Goal: Information Seeking & Learning: Learn about a topic

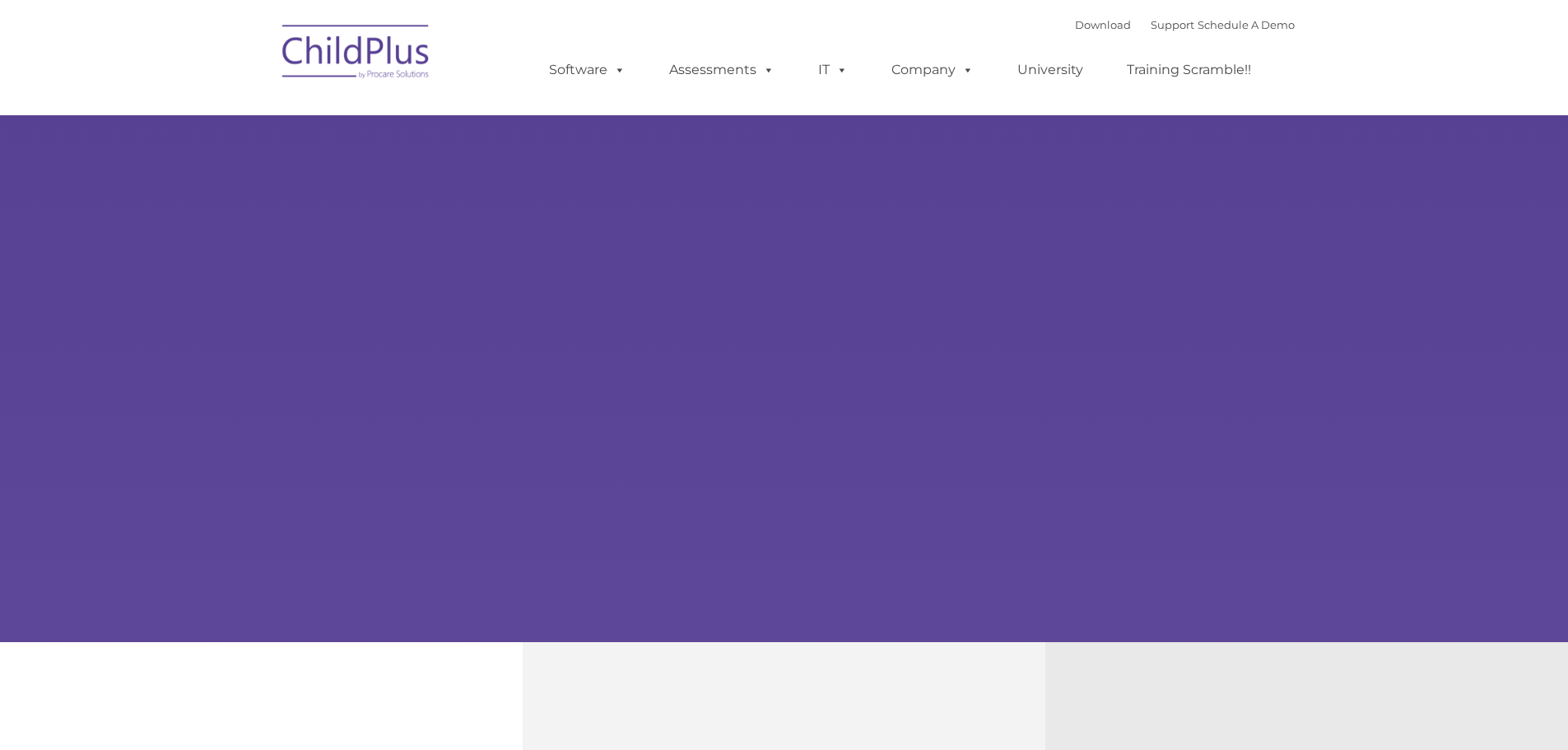
select select "MEDIUM"
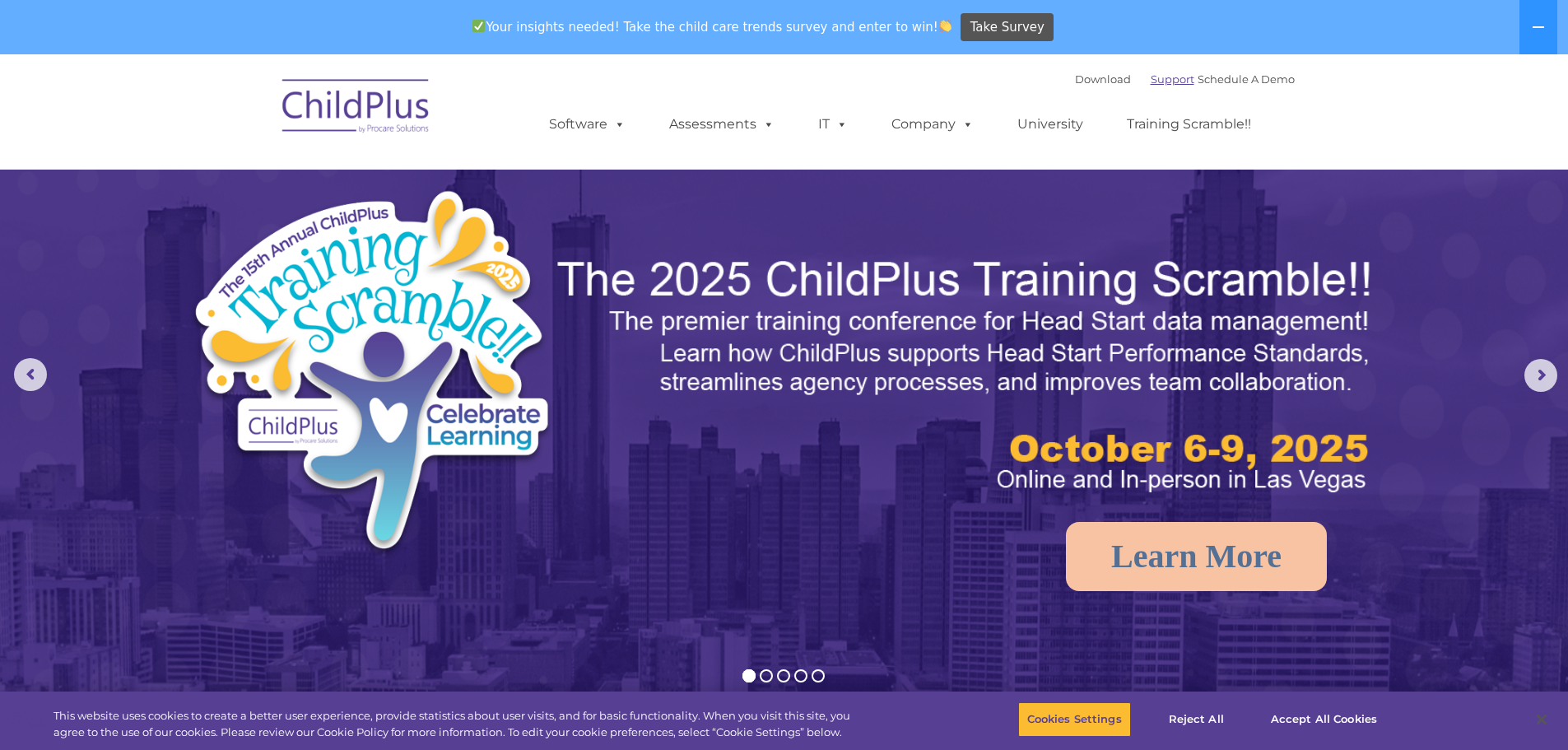
click at [1151, 83] on link "Support" at bounding box center [1173, 78] width 43 height 13
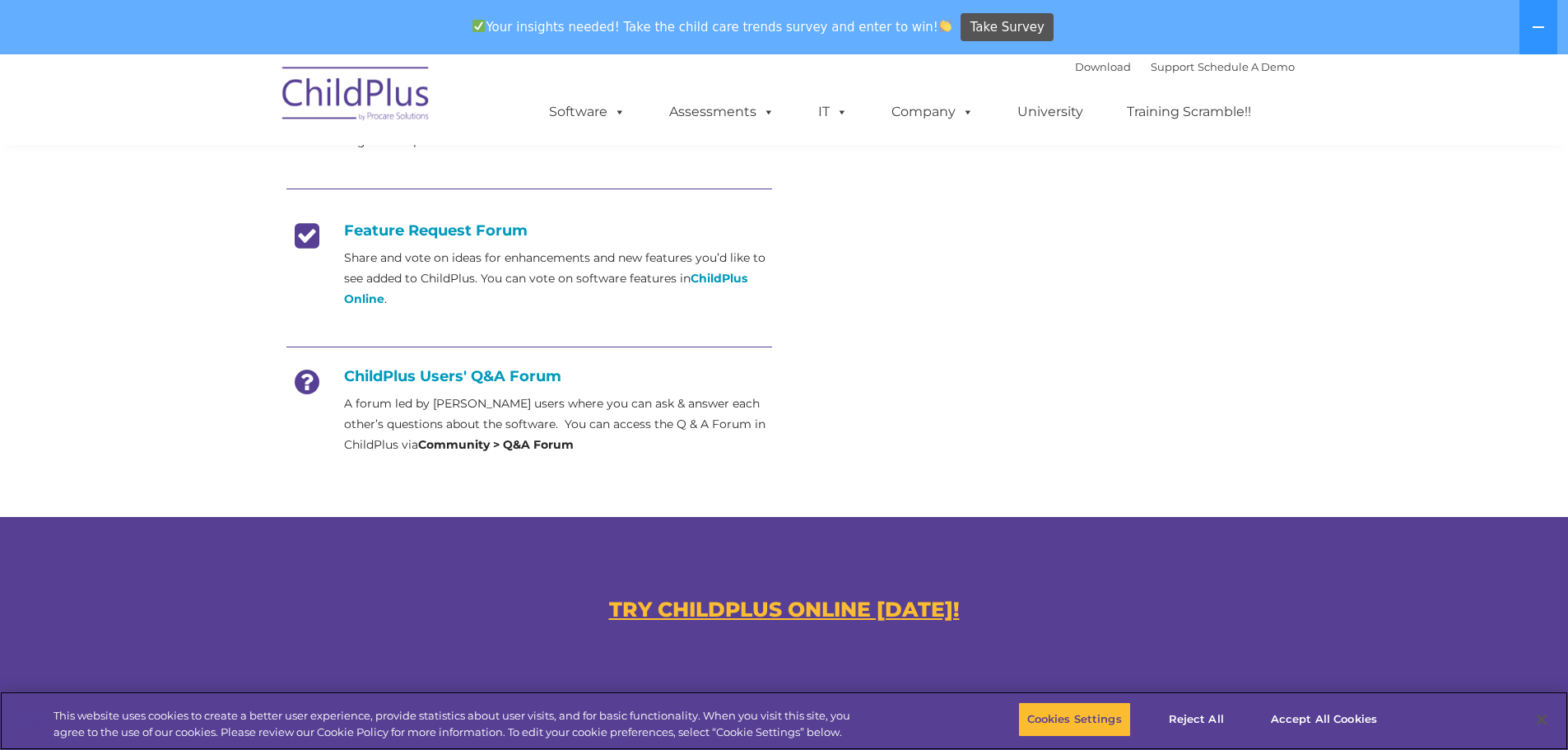
scroll to position [624, 0]
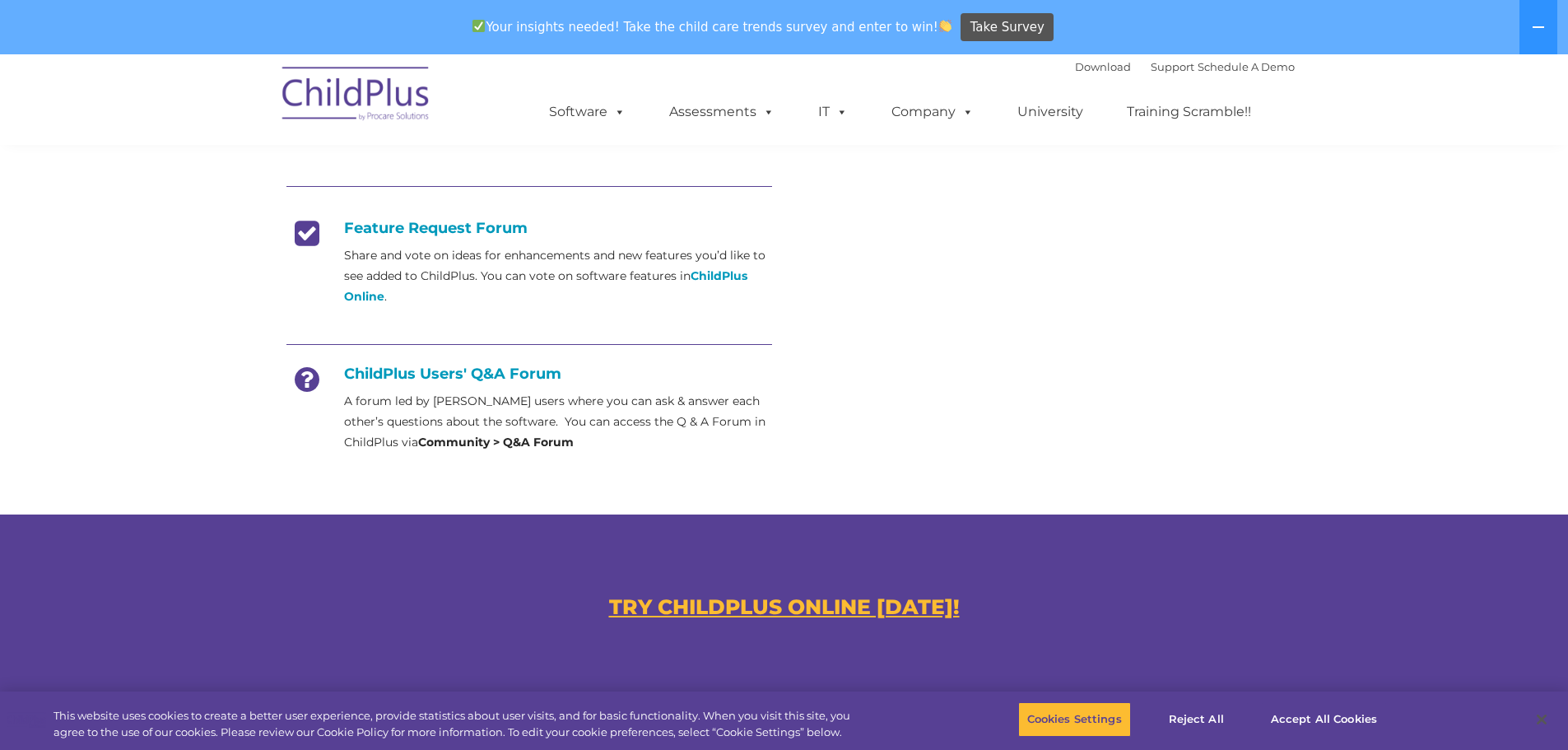
click at [468, 375] on h4 "ChildPlus Users' Q&A Forum" at bounding box center [528, 373] width 486 height 18
click at [310, 376] on icon at bounding box center [306, 384] width 41 height 41
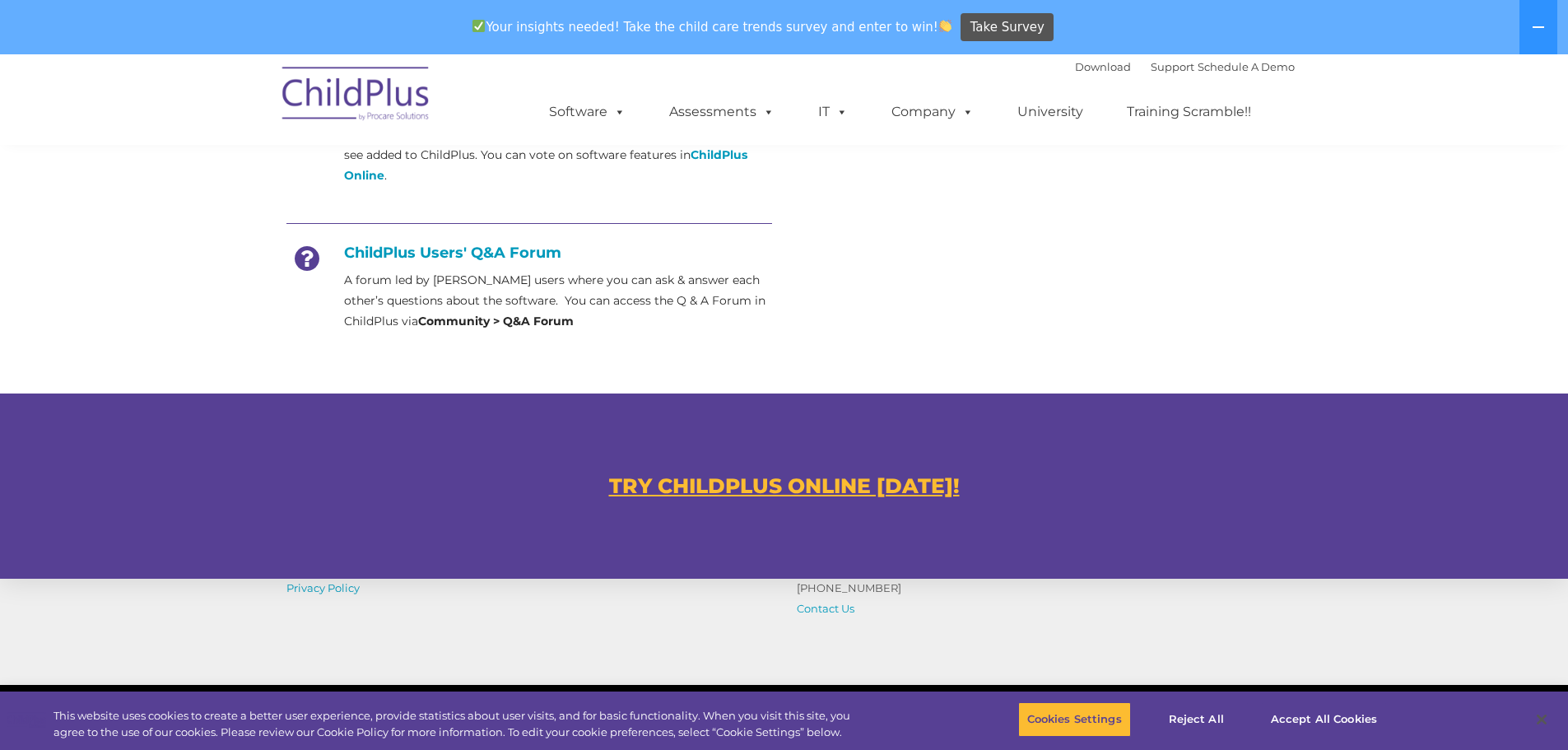
scroll to position [925, 0]
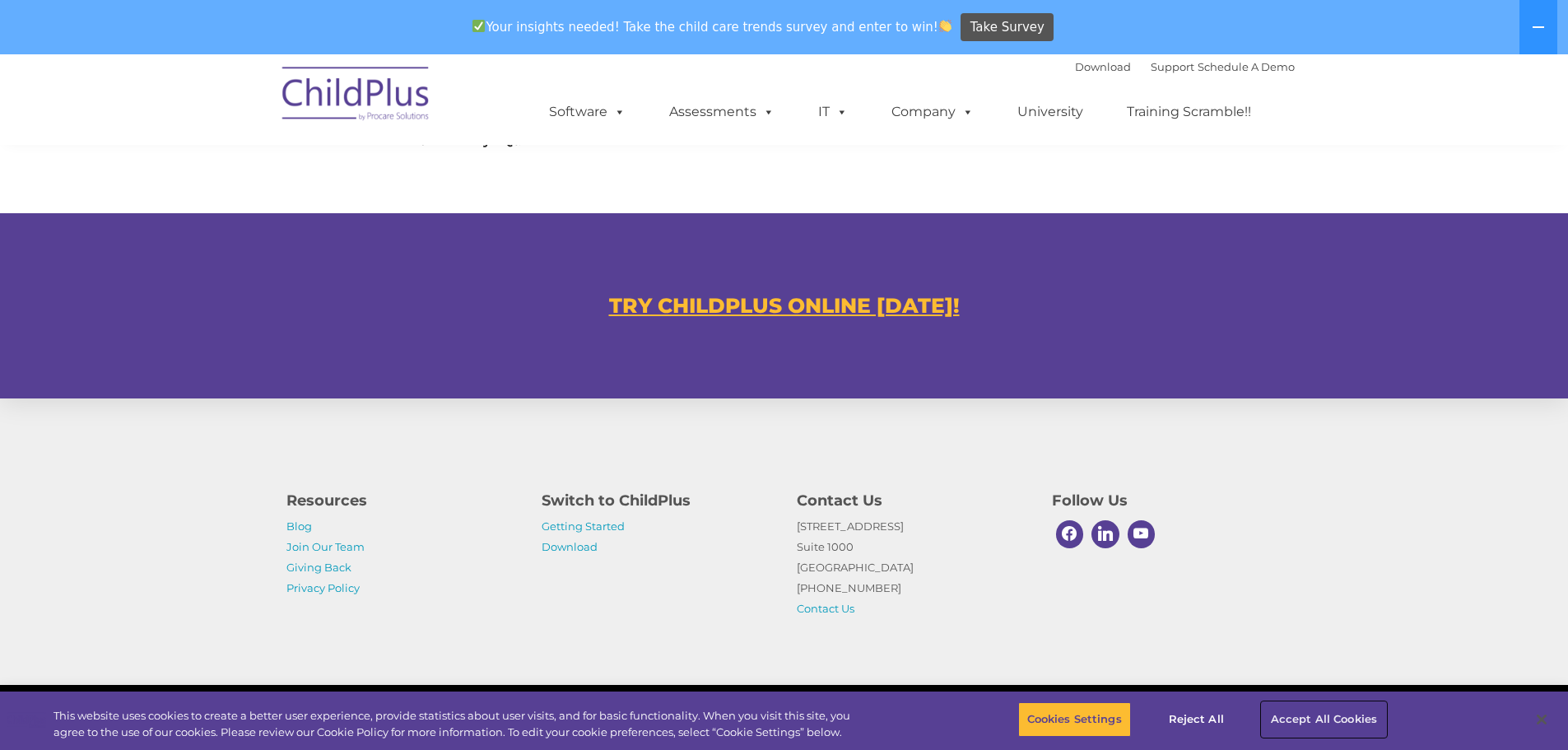
click at [1311, 713] on button "Accept All Cookies" at bounding box center [1323, 720] width 124 height 35
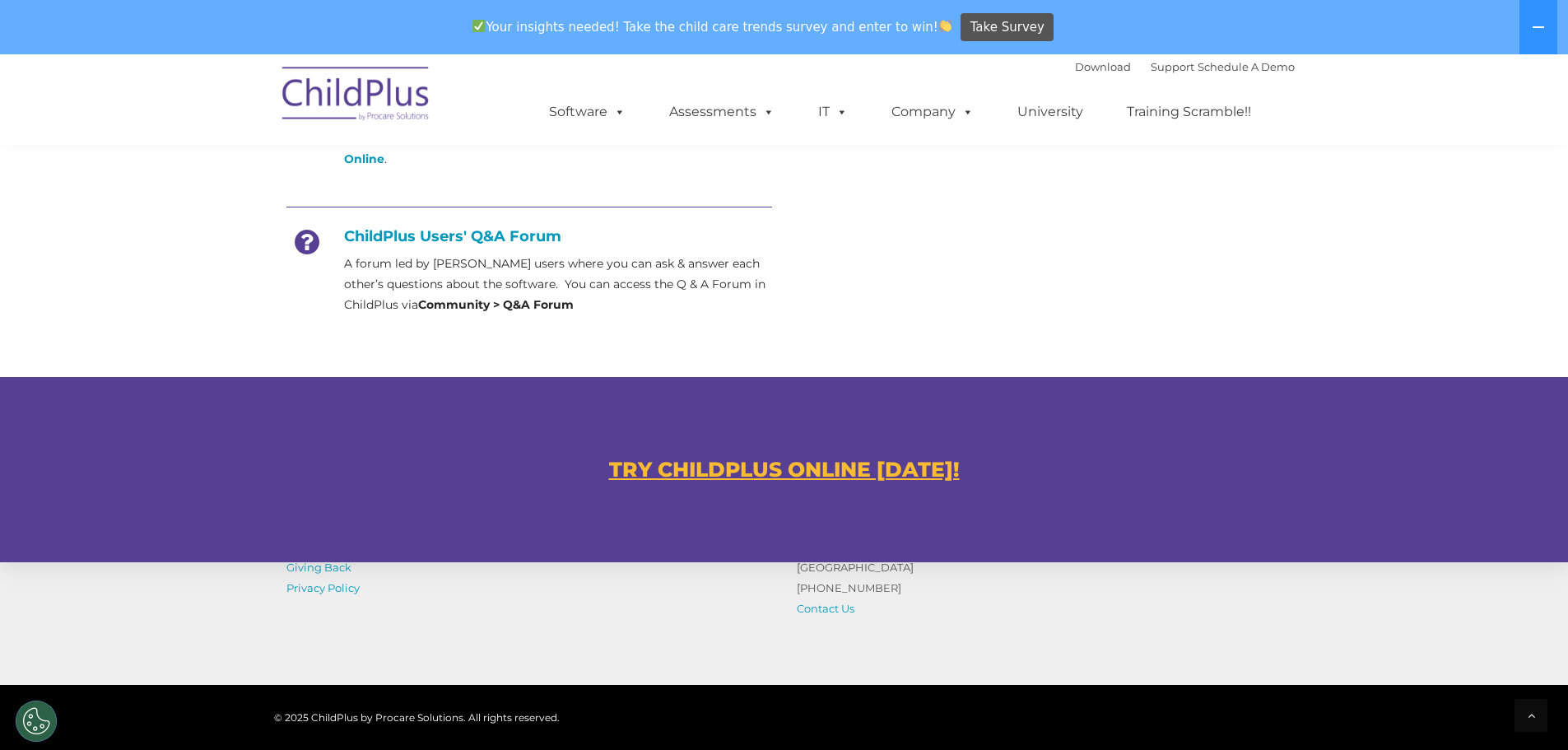
scroll to position [760, 0]
click at [748, 116] on link "Assessments" at bounding box center [721, 112] width 138 height 33
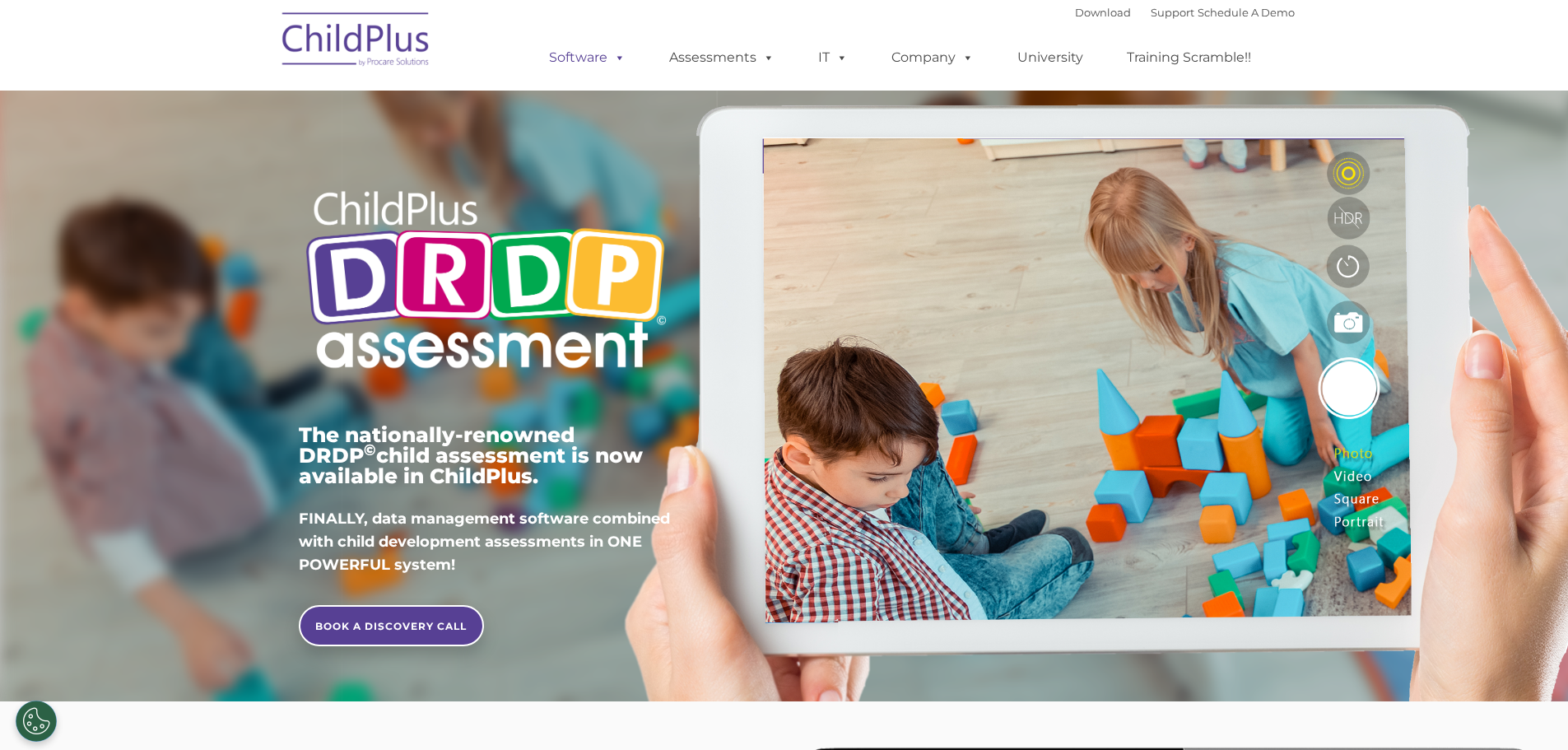
type input ""
click at [390, 39] on img at bounding box center [355, 42] width 164 height 83
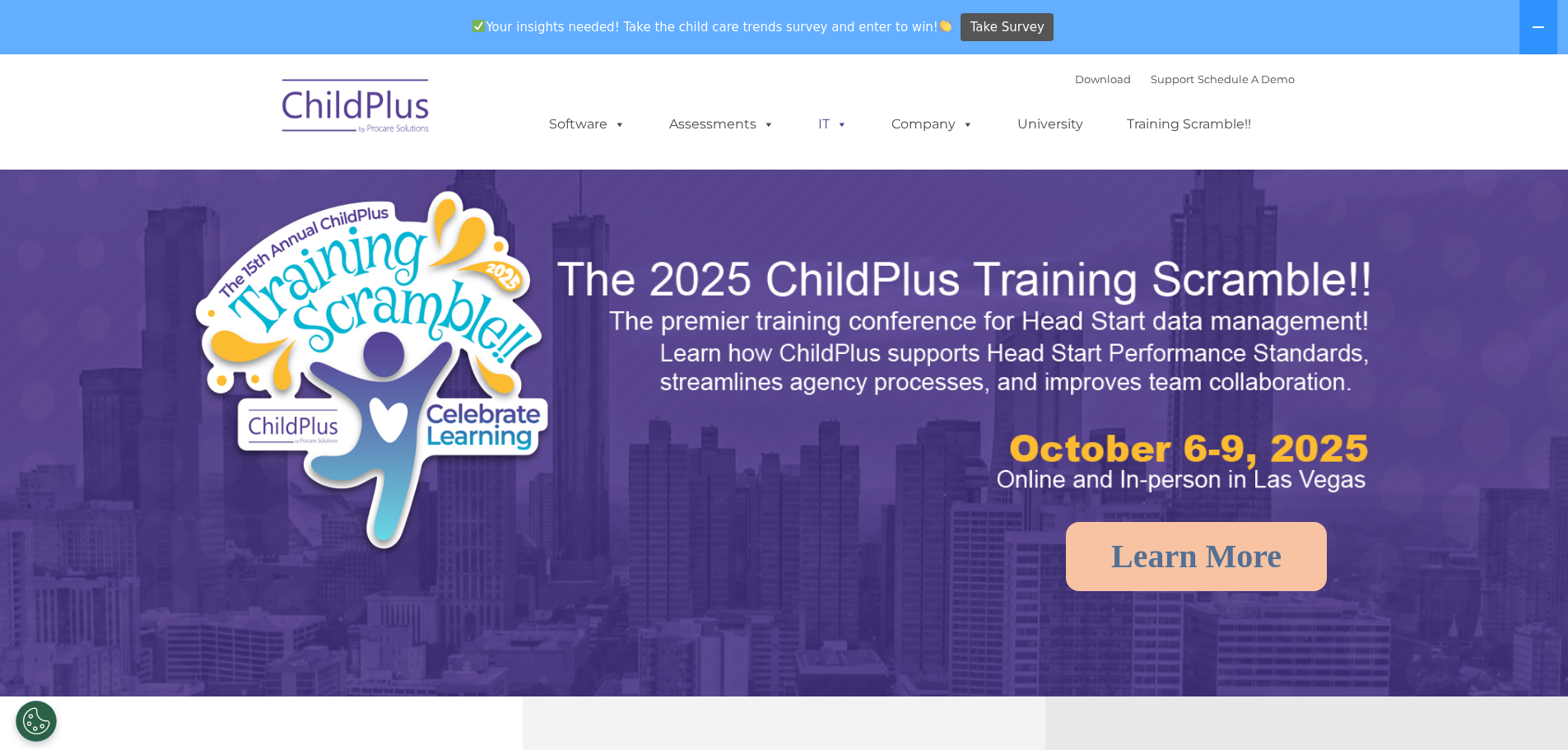
select select "MEDIUM"
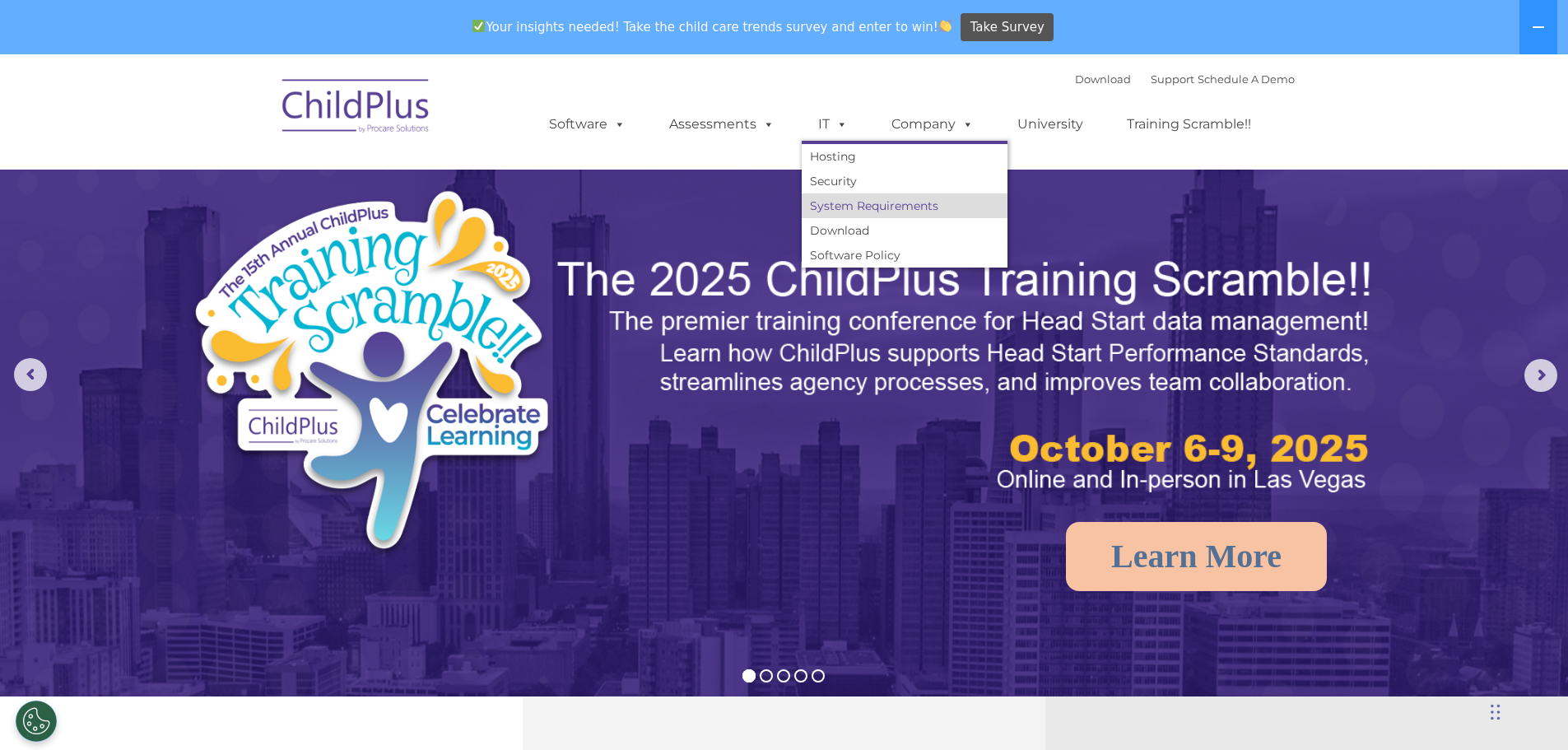
click at [859, 206] on link "System Requirements" at bounding box center [904, 206] width 206 height 24
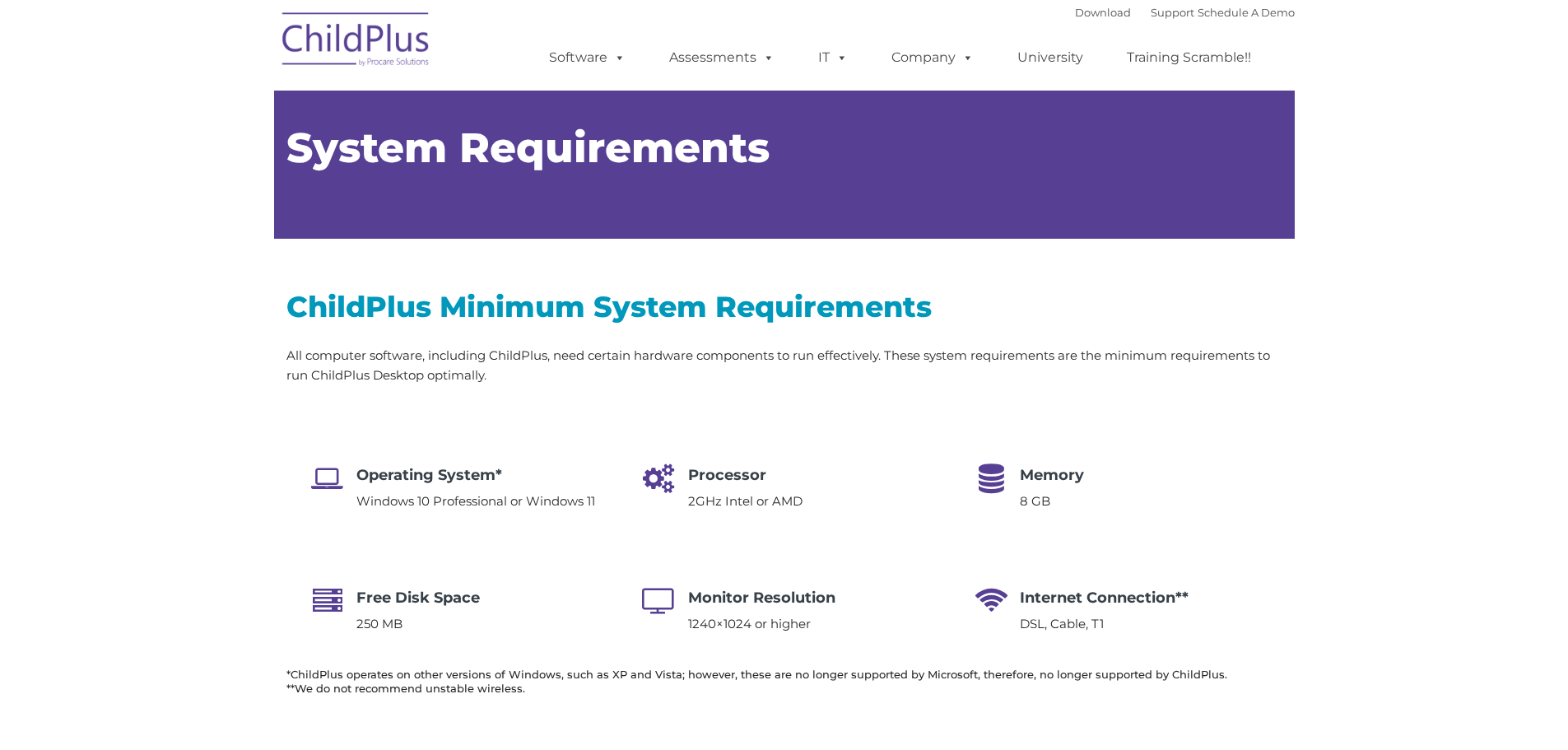
type input ""
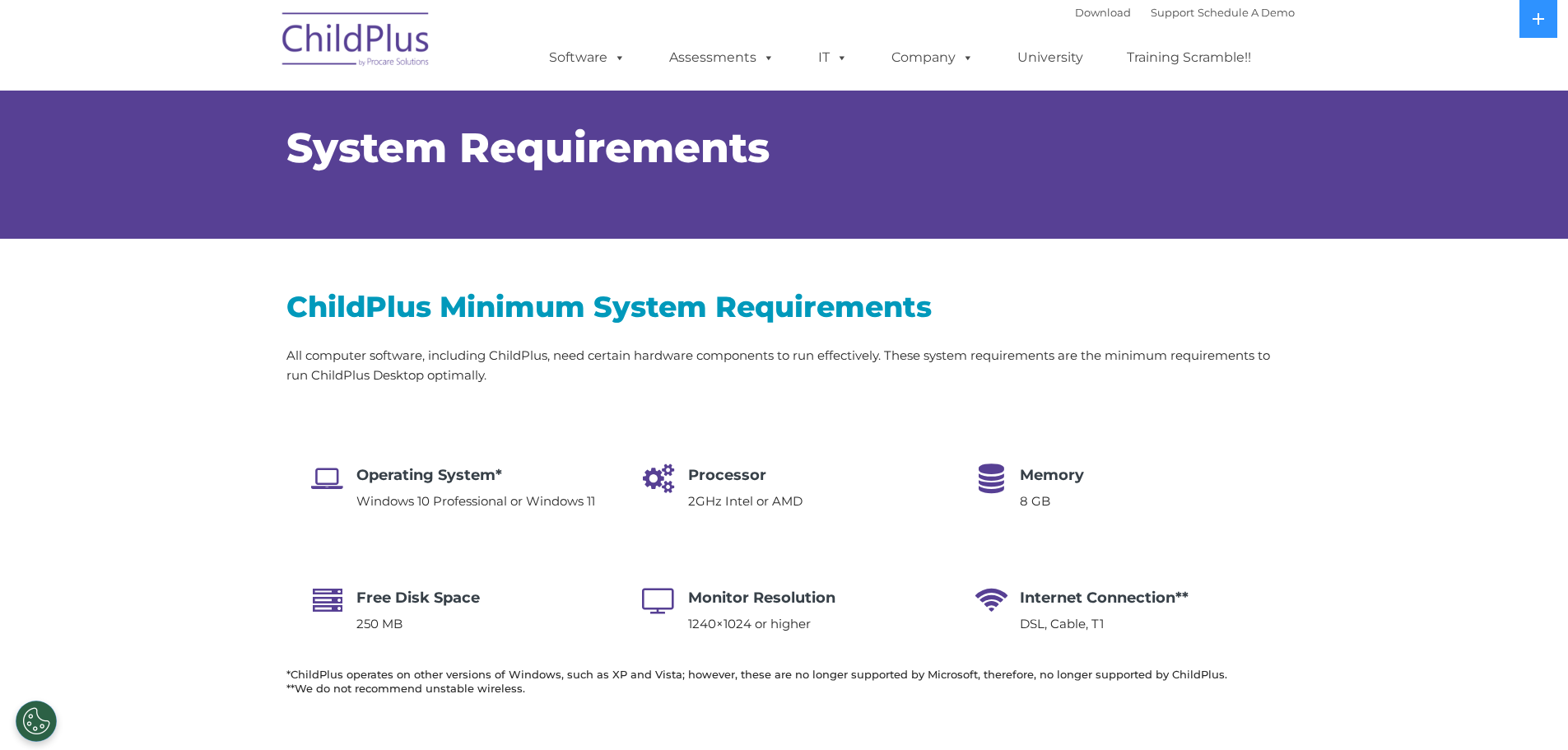
select select "MEDIUM"
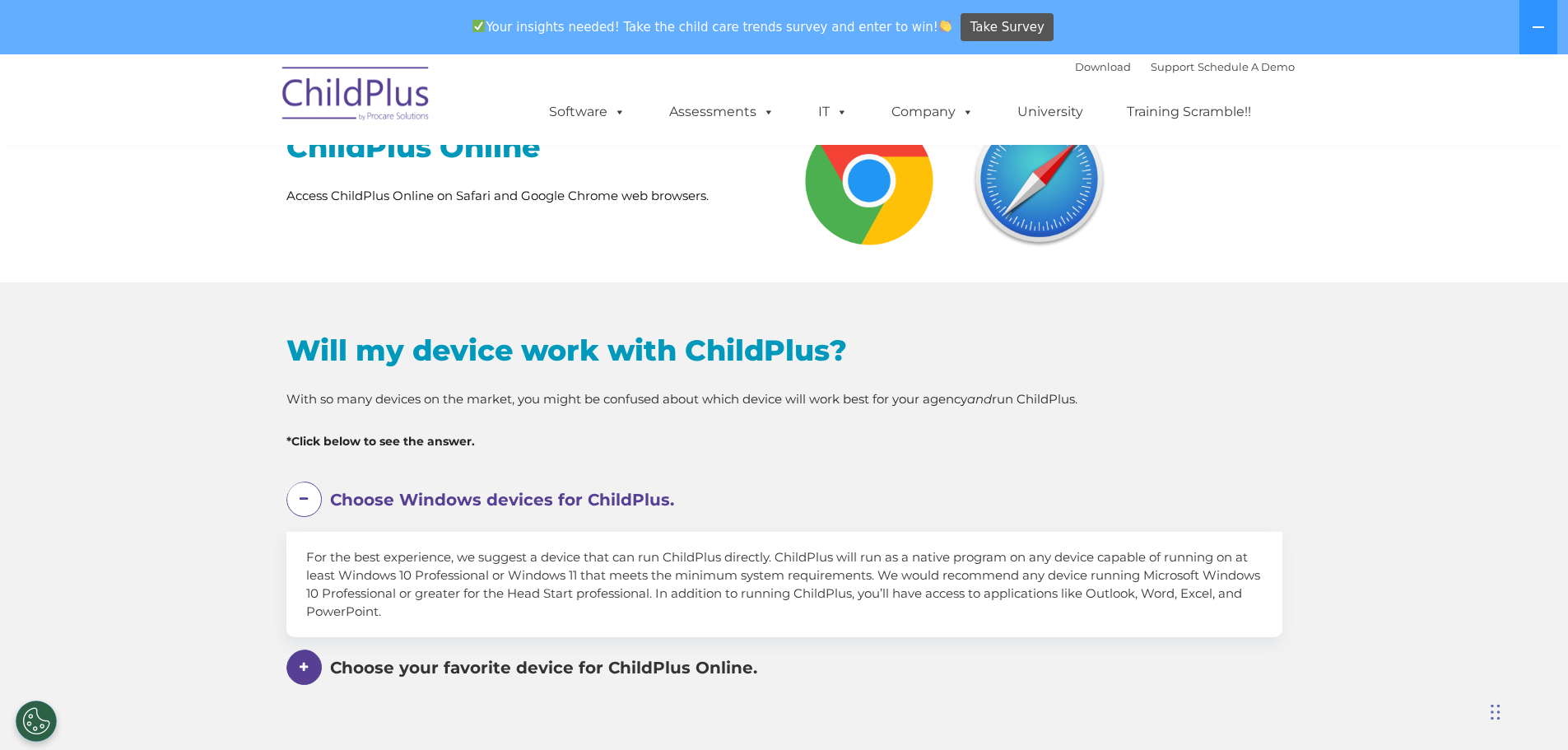
scroll to position [680, 0]
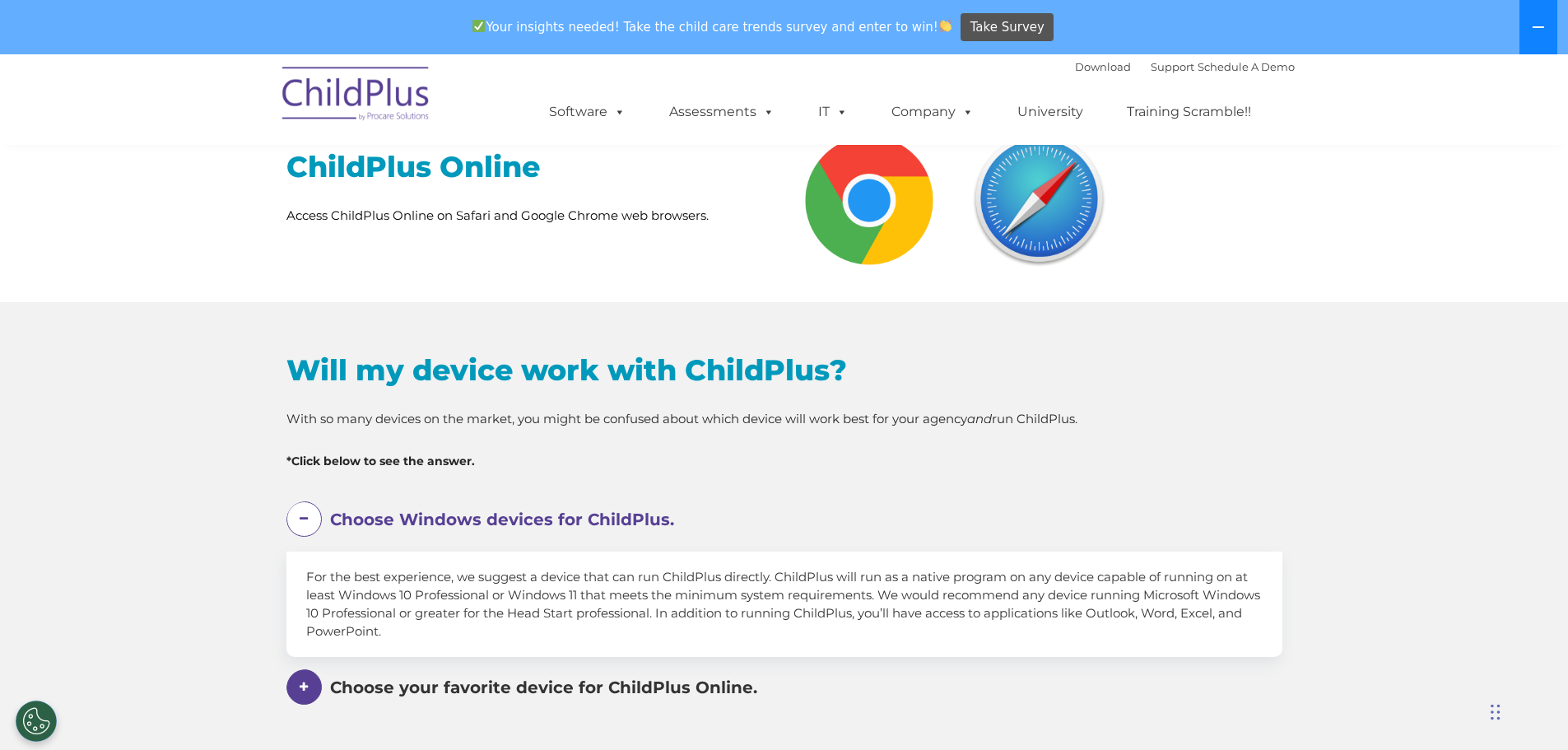
click at [1538, 17] on button at bounding box center [1538, 27] width 38 height 54
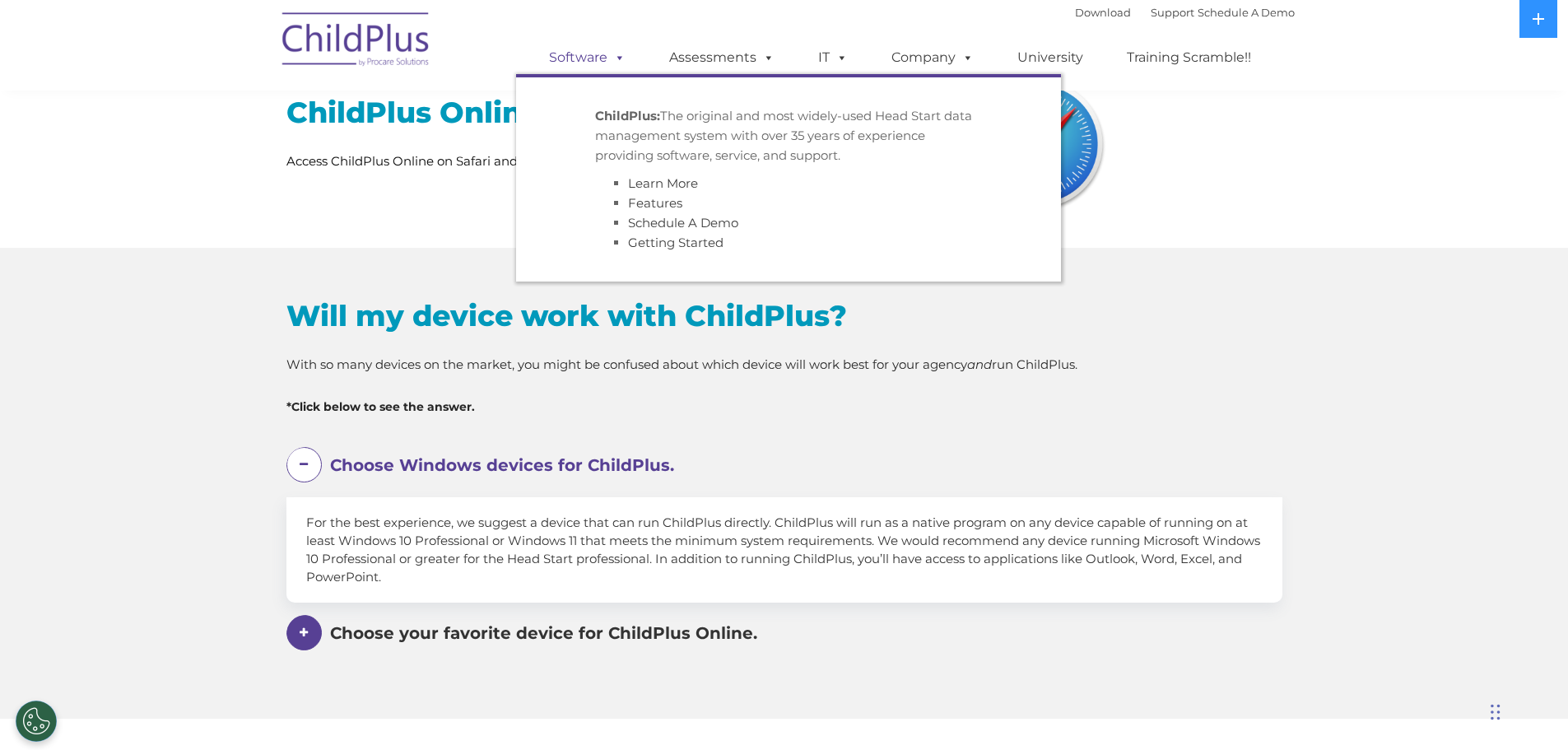
click at [603, 59] on link "Software" at bounding box center [588, 57] width 110 height 33
